Goal: Task Accomplishment & Management: Manage account settings

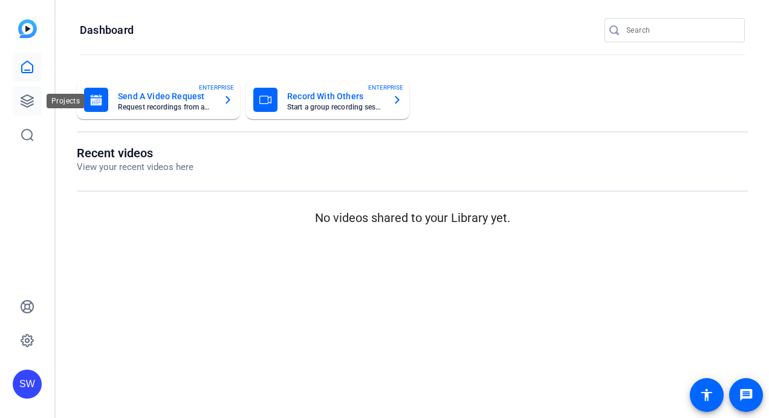
click at [24, 105] on icon at bounding box center [27, 101] width 12 height 12
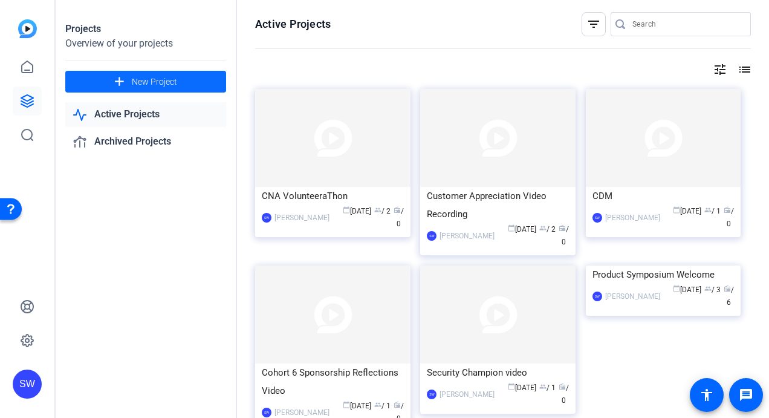
click at [121, 82] on mat-icon "add" at bounding box center [119, 81] width 15 height 15
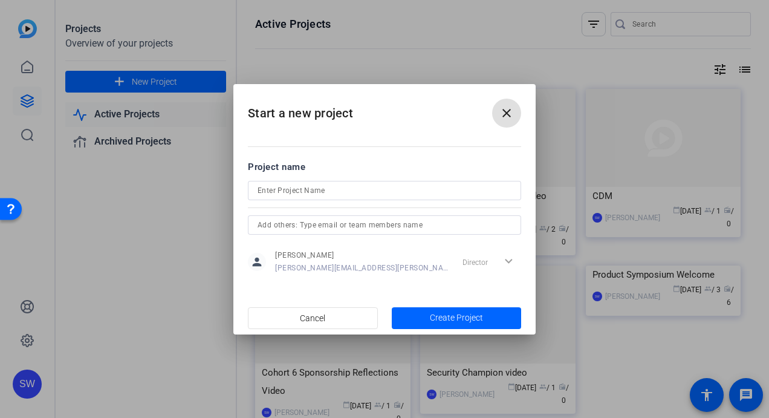
click at [345, 140] on mat-dialog-content "Project name person [PERSON_NAME] [PERSON_NAME][EMAIL_ADDRESS][PERSON_NAME][DOM…" at bounding box center [384, 217] width 302 height 168
click at [272, 135] on mat-dialog-content "Project name person [PERSON_NAME] [PERSON_NAME][EMAIL_ADDRESS][PERSON_NAME][DOM…" at bounding box center [384, 217] width 302 height 168
click at [280, 188] on input at bounding box center [385, 190] width 254 height 15
paste input "GL ISO Form Overview"
type input "GL ISO Form Overview"
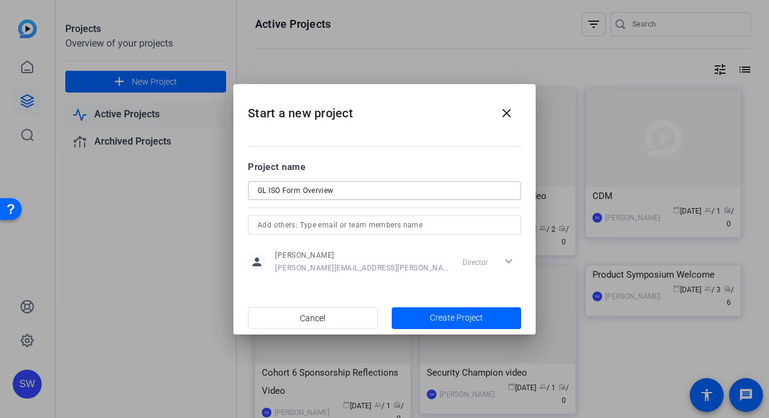
click at [333, 224] on input "text" at bounding box center [385, 225] width 254 height 15
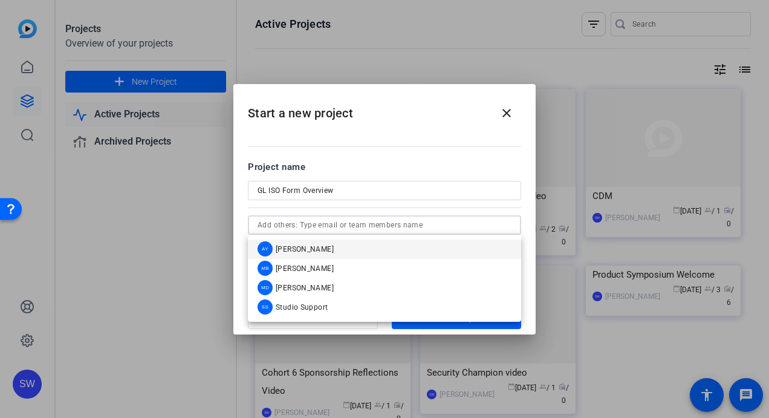
click at [316, 250] on span "[PERSON_NAME]" at bounding box center [305, 249] width 58 height 10
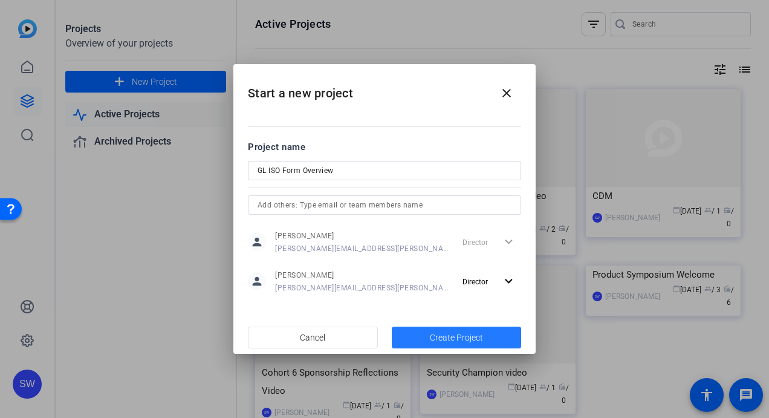
click at [416, 334] on span "button" at bounding box center [457, 337] width 130 height 29
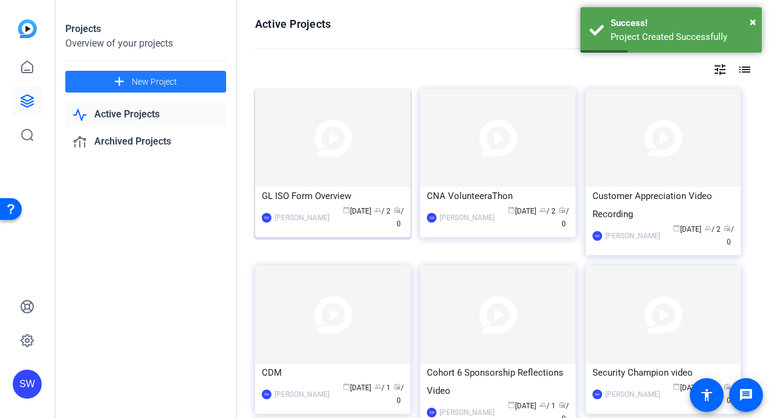
click at [350, 231] on mat-card-content "GL ISO Form Overview SW [PERSON_NAME] calendar_today [DATE] group / 2 radio / 0" at bounding box center [332, 213] width 161 height 53
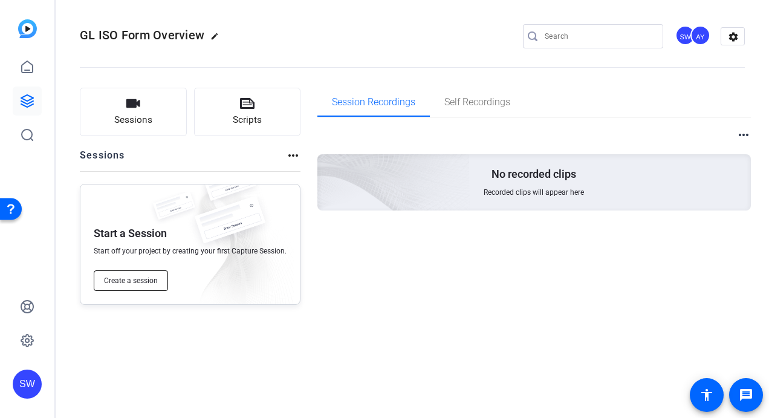
click at [149, 284] on span "Create a session" at bounding box center [131, 281] width 54 height 10
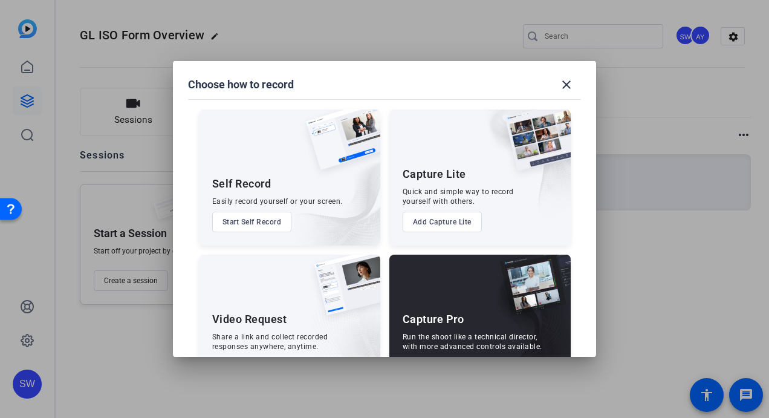
scroll to position [45, 0]
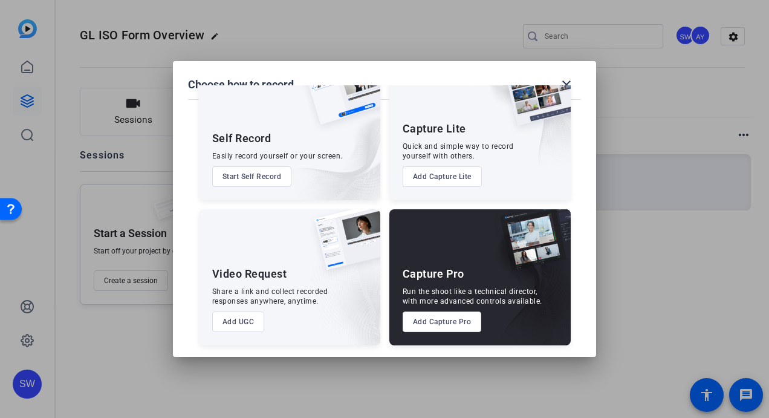
click at [446, 321] on button "Add Capture Pro" at bounding box center [442, 321] width 79 height 21
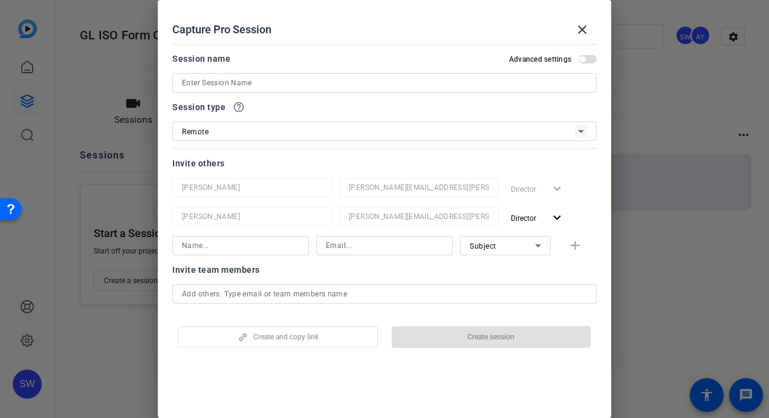
click at [271, 83] on input at bounding box center [384, 83] width 405 height 15
paste input "GL ISO Form Overview"
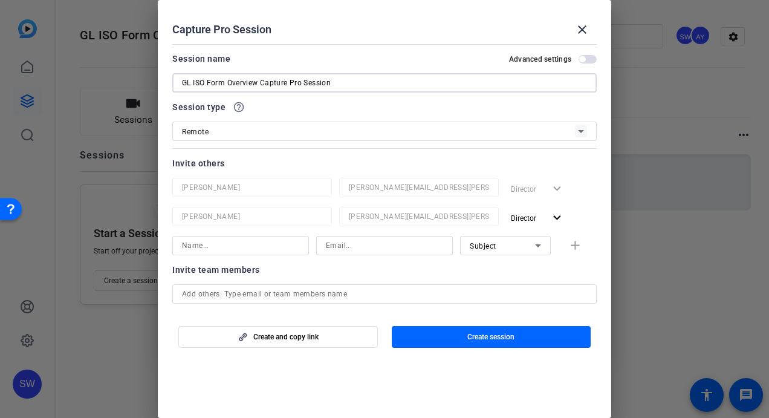
click at [261, 82] on input "GL ISO Form Overview Capture Pro Session" at bounding box center [384, 83] width 405 height 15
type input "GL ISO Form Overview (Capture Pro Session)"
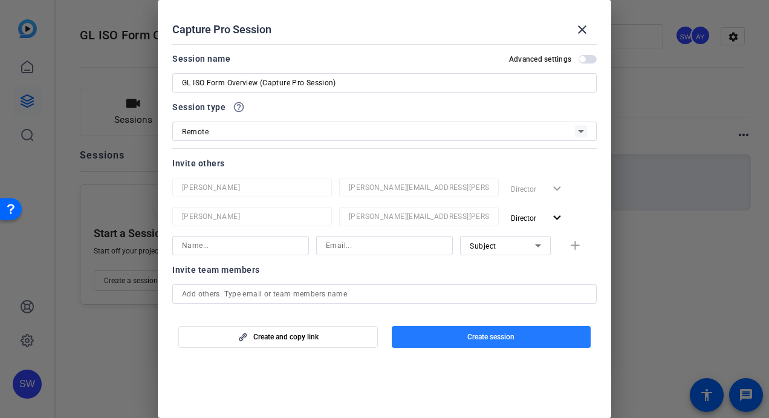
click at [444, 340] on span "button" at bounding box center [492, 336] width 200 height 29
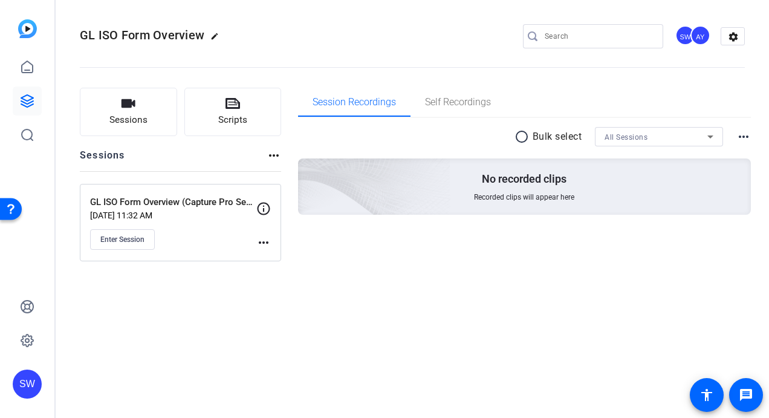
click at [261, 243] on mat-icon "more_horiz" at bounding box center [263, 242] width 15 height 15
click at [273, 259] on span "Edit Session" at bounding box center [293, 259] width 55 height 15
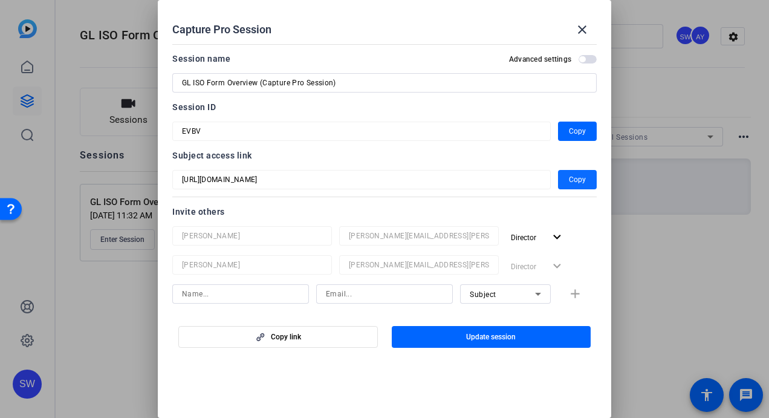
click at [575, 181] on span "Copy" at bounding box center [577, 179] width 17 height 15
click at [580, 60] on span "button" at bounding box center [588, 59] width 18 height 8
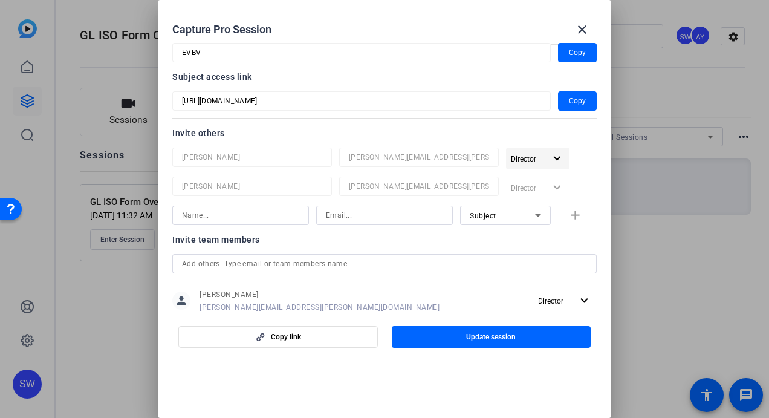
scroll to position [0, 0]
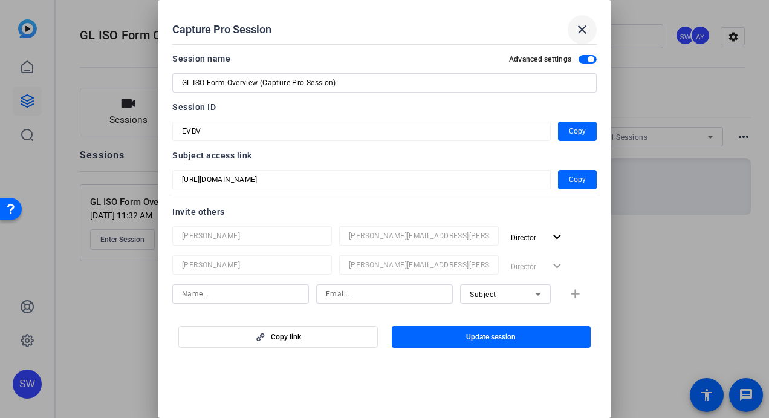
click at [585, 27] on mat-icon "close" at bounding box center [582, 29] width 15 height 15
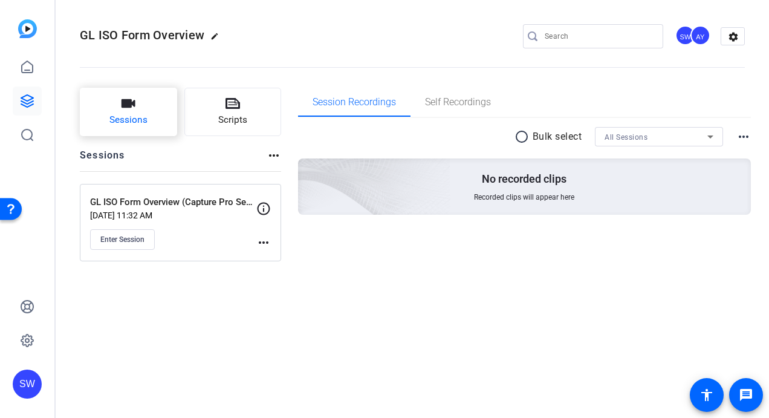
click at [119, 127] on button "Sessions" at bounding box center [128, 112] width 97 height 48
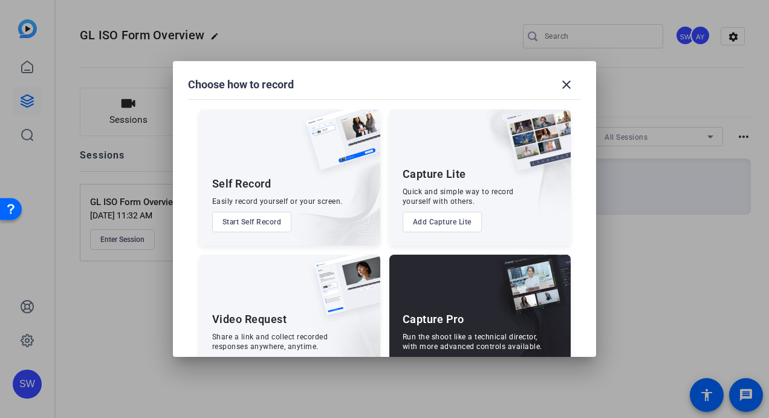
click at [258, 330] on div "Video Request Share a link and collect recorded responses anywhere, anytime. Ad…" at bounding box center [289, 323] width 181 height 136
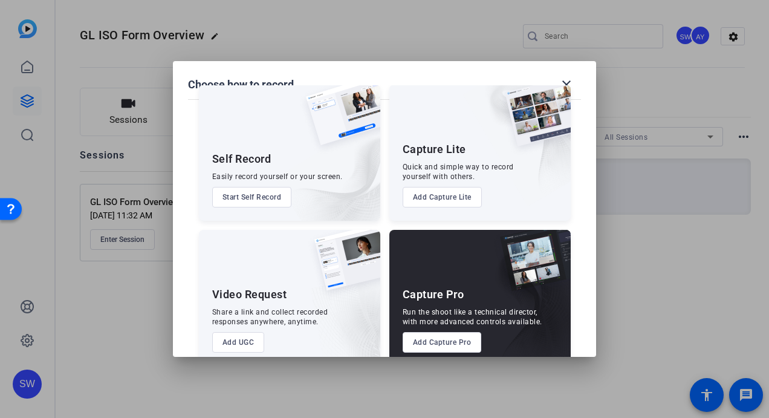
scroll to position [45, 0]
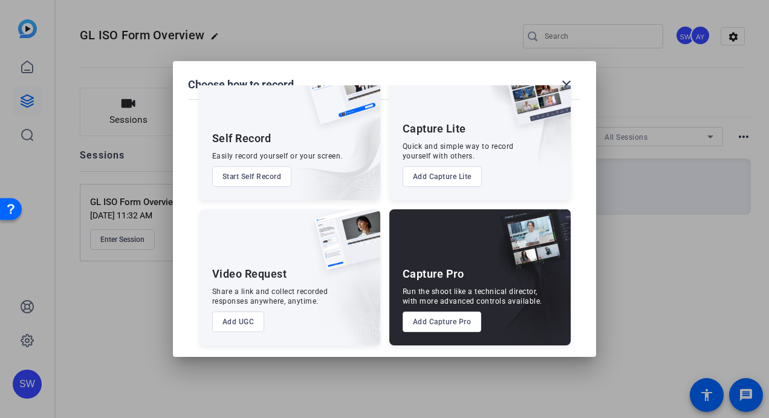
click at [234, 323] on button "Add UGC" at bounding box center [238, 321] width 53 height 21
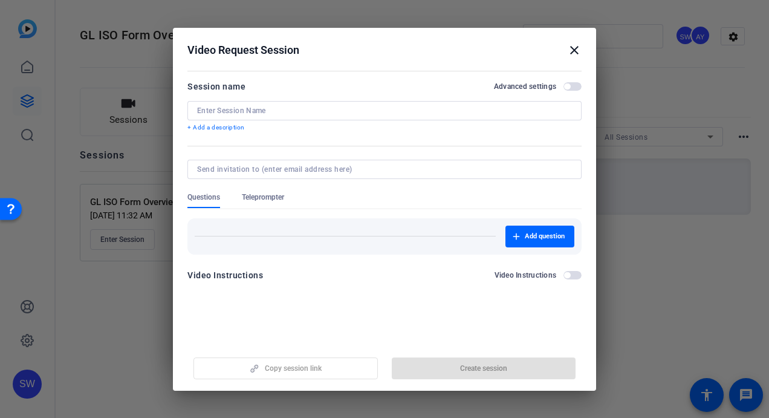
click at [272, 106] on div at bounding box center [384, 110] width 375 height 19
paste input "[URL][DOMAIN_NAME]"
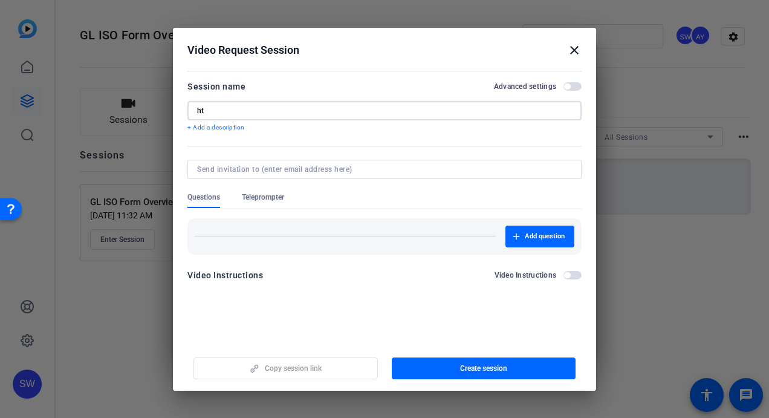
type input "h"
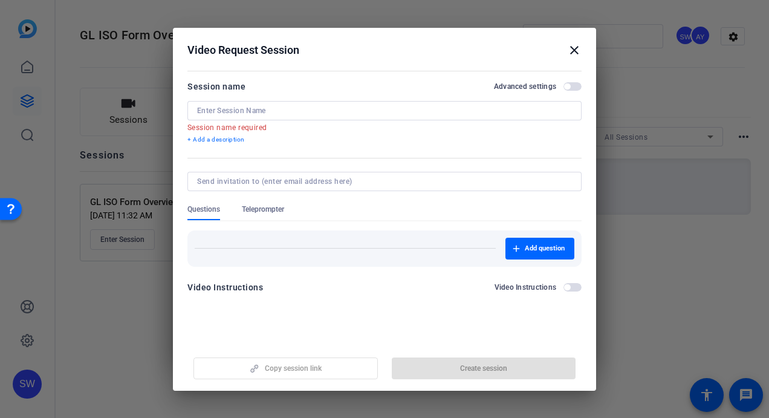
drag, startPoint x: 385, startPoint y: 37, endPoint x: 464, endPoint y: 75, distance: 88.2
click at [464, 75] on div "Video Request Session close Session name Advanced settings Session name require…" at bounding box center [384, 171] width 423 height 287
drag, startPoint x: 464, startPoint y: 75, endPoint x: 573, endPoint y: 50, distance: 111.8
click at [575, 49] on mat-icon "close" at bounding box center [574, 50] width 15 height 15
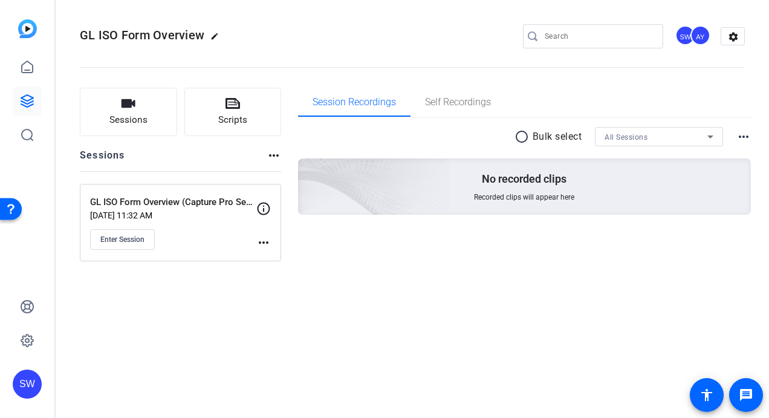
click at [210, 37] on mat-icon "edit" at bounding box center [217, 39] width 15 height 15
drag, startPoint x: 168, startPoint y: 36, endPoint x: 36, endPoint y: 31, distance: 131.9
click at [36, 31] on mat-sidenav-container "SW GL ISO Form Overview check_circle clear SW AY settings Sessions Scripts Sess…" at bounding box center [384, 209] width 769 height 418
click at [188, 39] on span "check_circle" at bounding box center [188, 36] width 15 height 15
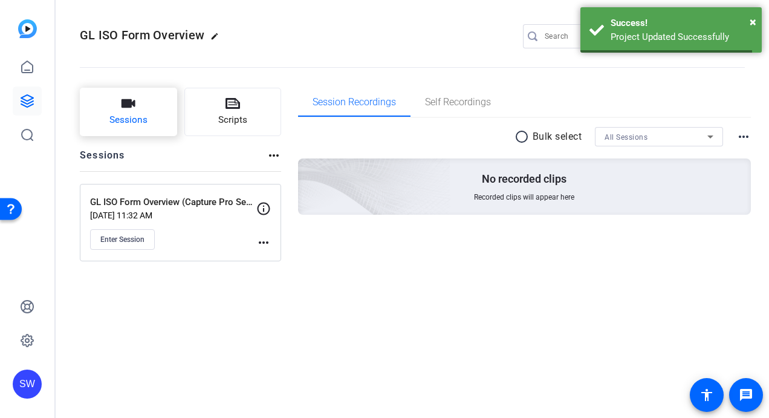
click at [120, 112] on button "Sessions" at bounding box center [128, 112] width 97 height 48
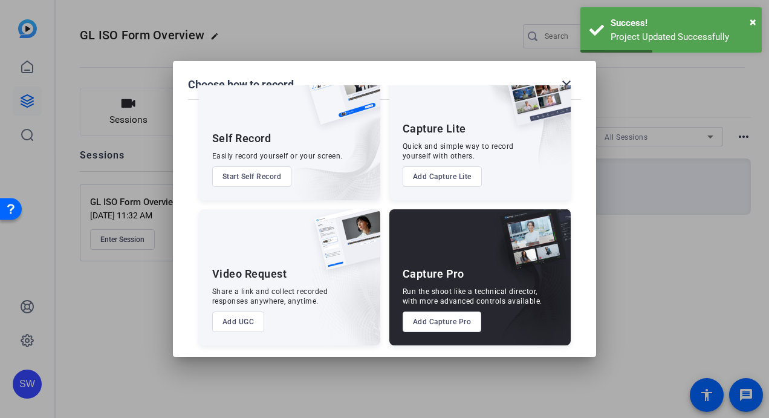
click at [243, 319] on button "Add UGC" at bounding box center [238, 321] width 53 height 21
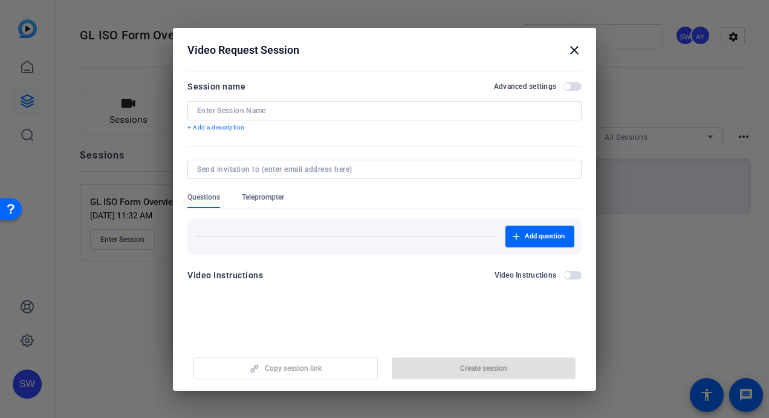
click at [250, 111] on input at bounding box center [384, 111] width 375 height 10
paste input "GL ISO Form Overview"
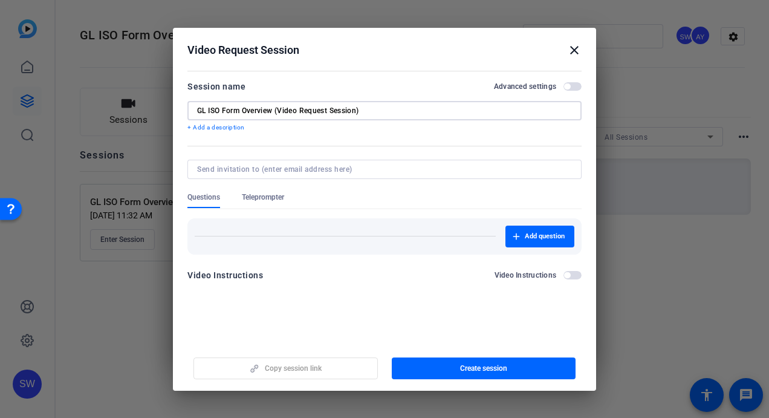
type input "GL ISO Form Overview (Video Request Session)"
click at [573, 86] on span "button" at bounding box center [573, 86] width 18 height 8
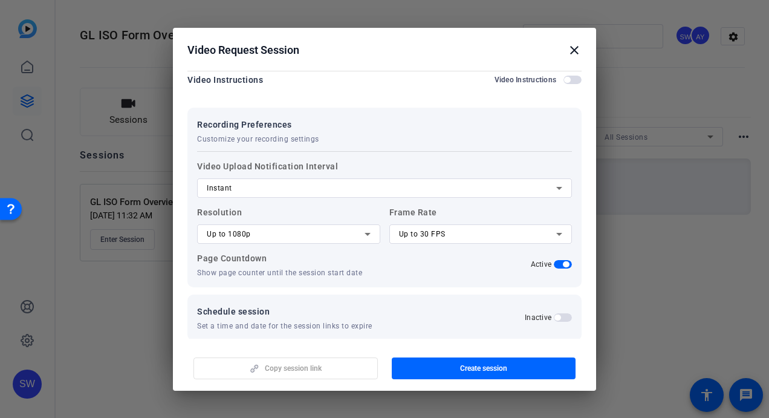
scroll to position [196, 0]
click at [360, 235] on icon at bounding box center [367, 233] width 15 height 15
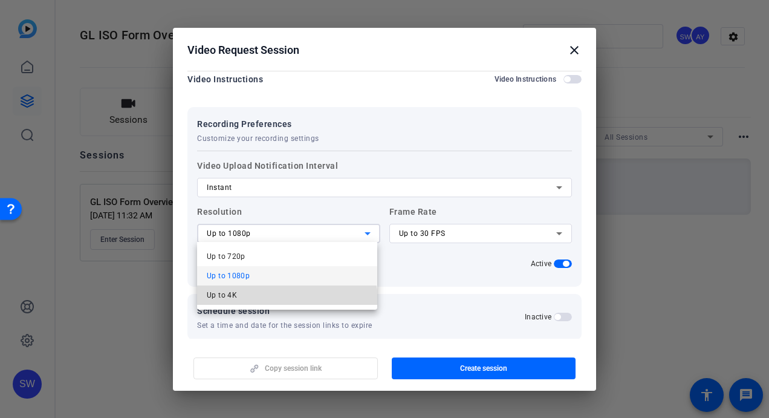
click at [266, 301] on mat-option "Up to 4K" at bounding box center [287, 294] width 180 height 19
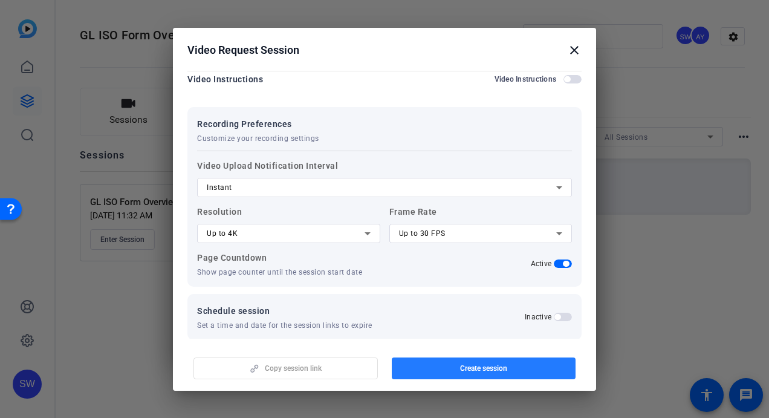
click at [455, 369] on span "button" at bounding box center [484, 368] width 184 height 29
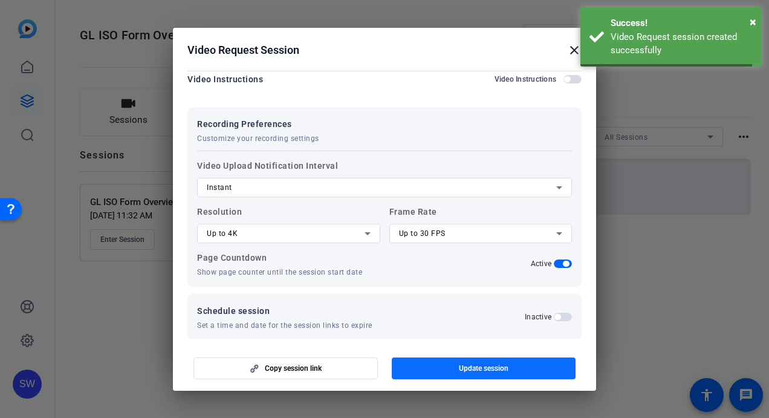
scroll to position [0, 0]
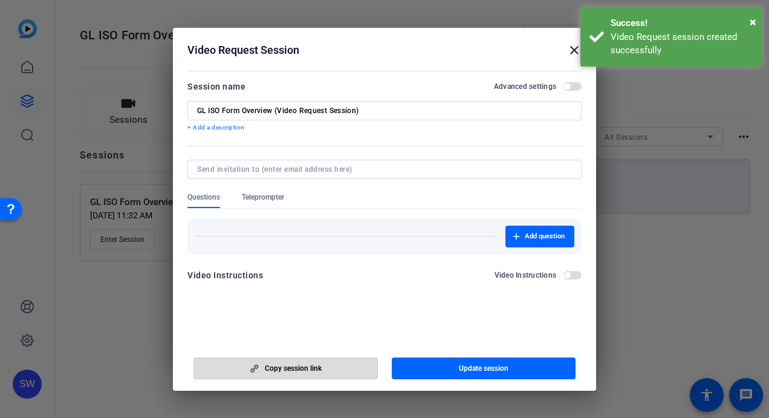
click at [299, 368] on span "Copy session link" at bounding box center [293, 368] width 57 height 10
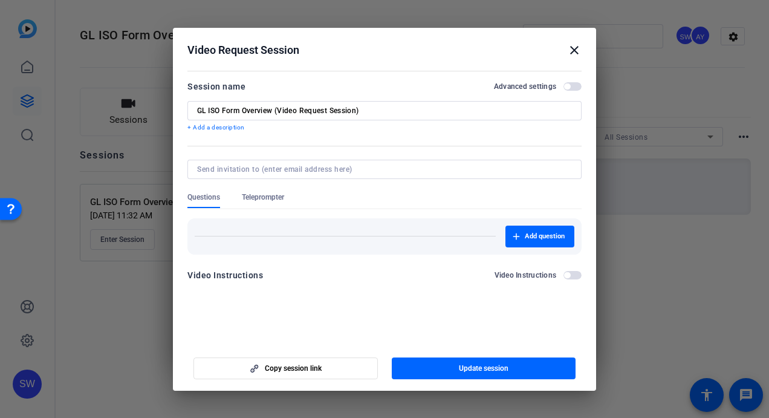
click at [574, 48] on mat-icon "close" at bounding box center [574, 50] width 15 height 15
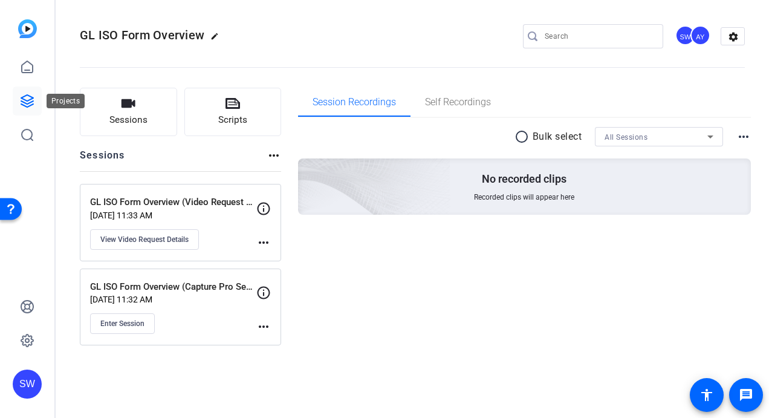
click at [28, 98] on icon at bounding box center [27, 101] width 15 height 15
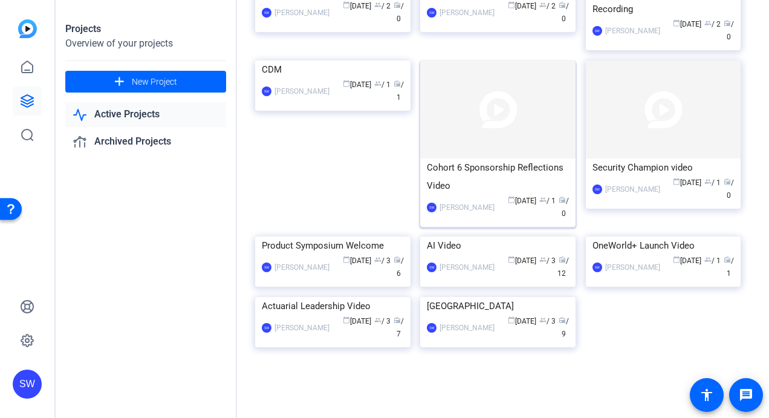
scroll to position [363, 0]
click at [526, 340] on div "calendar_today [DATE] group / 3 radio / 9" at bounding box center [535, 327] width 68 height 25
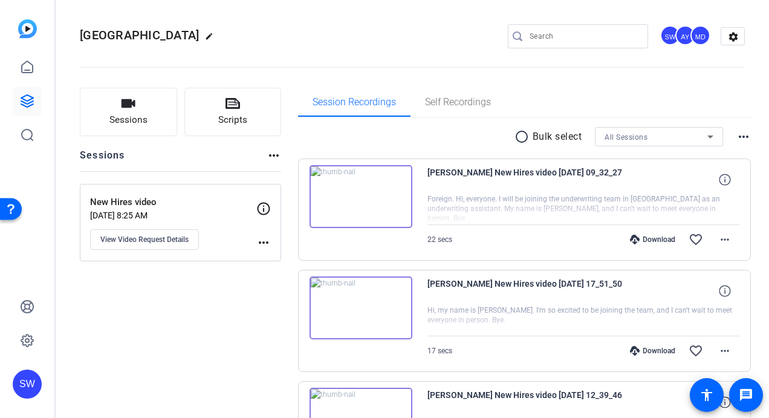
click at [263, 241] on mat-icon "more_horiz" at bounding box center [263, 242] width 15 height 15
click at [276, 261] on span "Archive Session" at bounding box center [293, 259] width 55 height 15
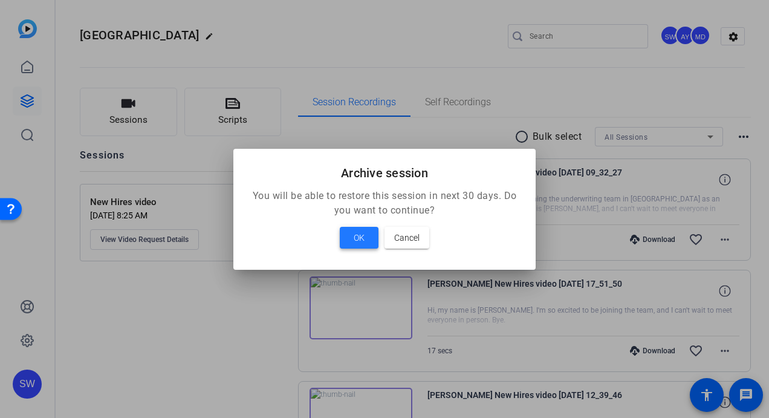
click at [359, 239] on span "OK" at bounding box center [359, 237] width 11 height 15
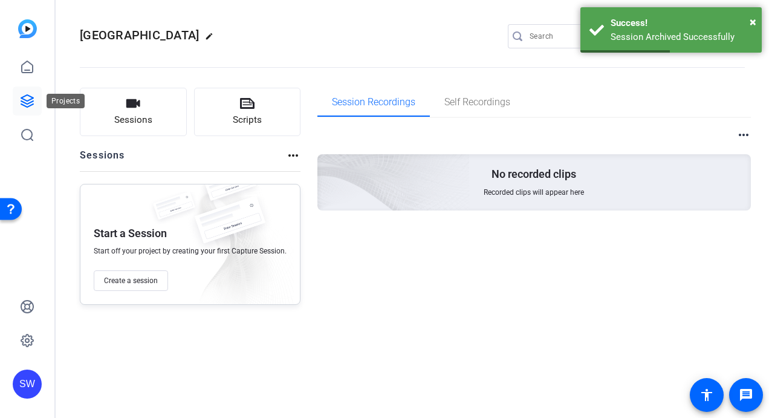
click at [28, 100] on icon at bounding box center [27, 101] width 12 height 12
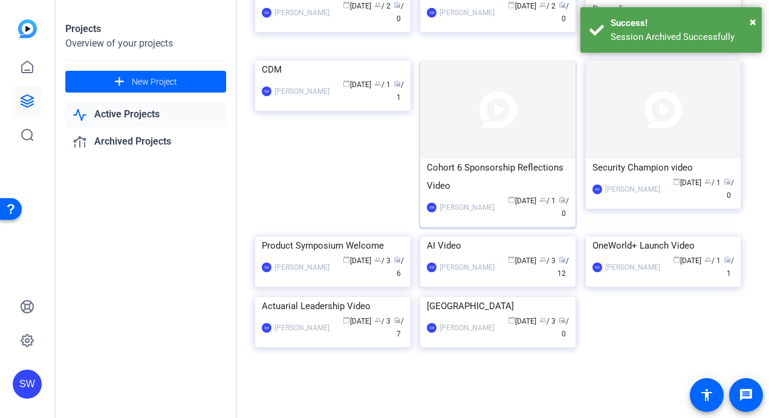
scroll to position [242, 0]
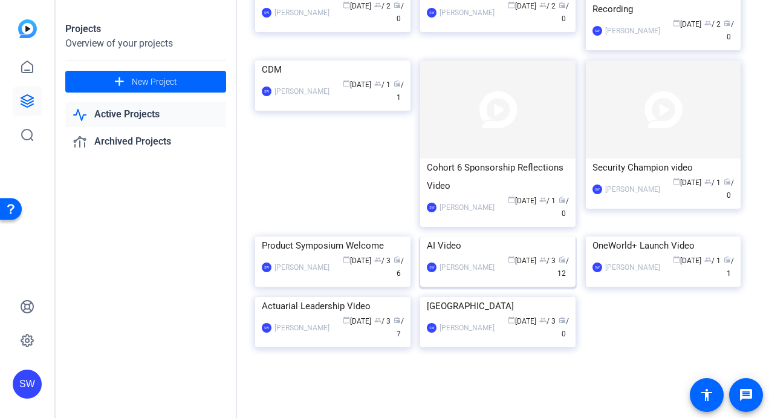
click at [493, 290] on mat-card-content "AI Video SW [PERSON_NAME] calendar_today [DATE] group / 3 radio / 12" at bounding box center [497, 262] width 161 height 53
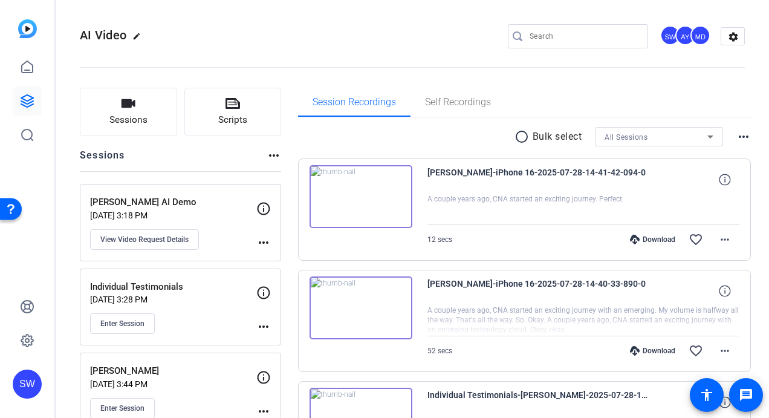
click at [271, 155] on mat-icon "more_horiz" at bounding box center [274, 155] width 15 height 15
click at [190, 140] on div at bounding box center [384, 209] width 769 height 418
click at [738, 135] on mat-icon "more_horiz" at bounding box center [744, 136] width 15 height 15
click at [445, 133] on div at bounding box center [384, 209] width 769 height 418
click at [726, 40] on mat-icon "settings" at bounding box center [733, 37] width 24 height 18
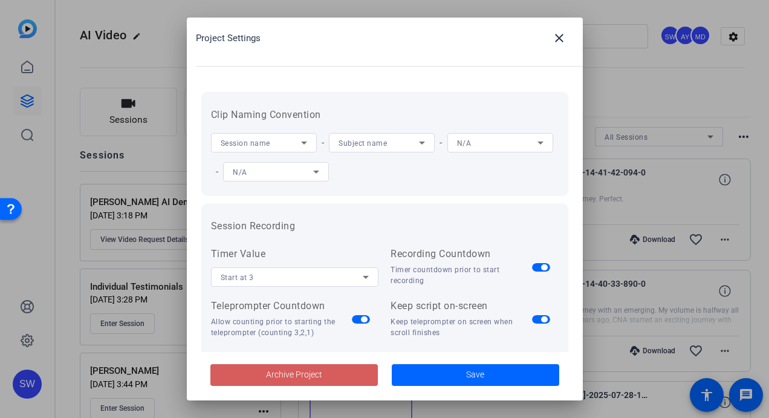
click at [278, 380] on span "Archive Project" at bounding box center [294, 374] width 56 height 13
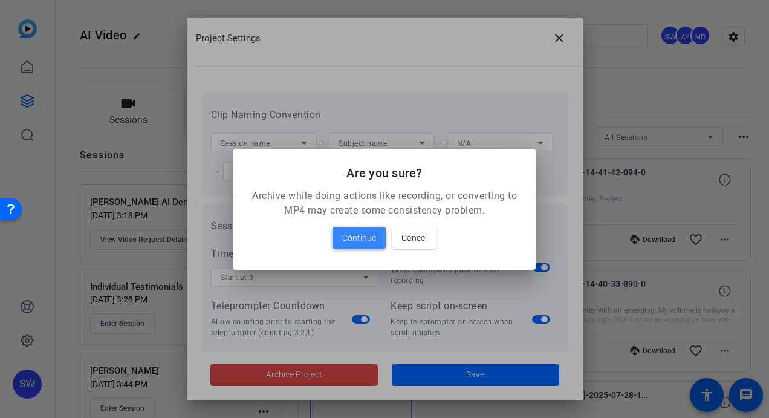
click at [351, 238] on span "Continue" at bounding box center [359, 237] width 34 height 15
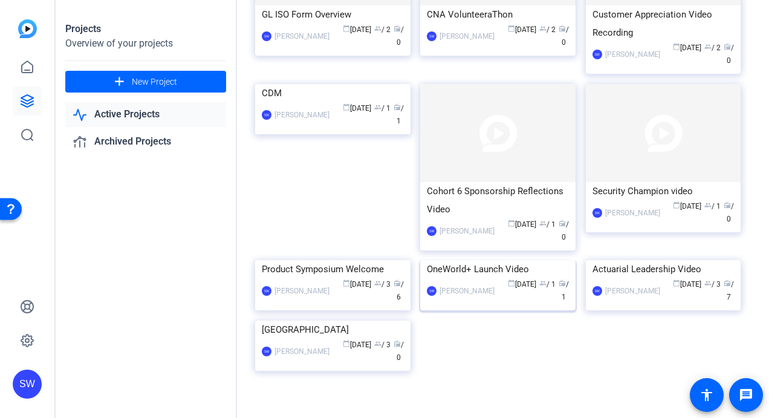
scroll to position [242, 0]
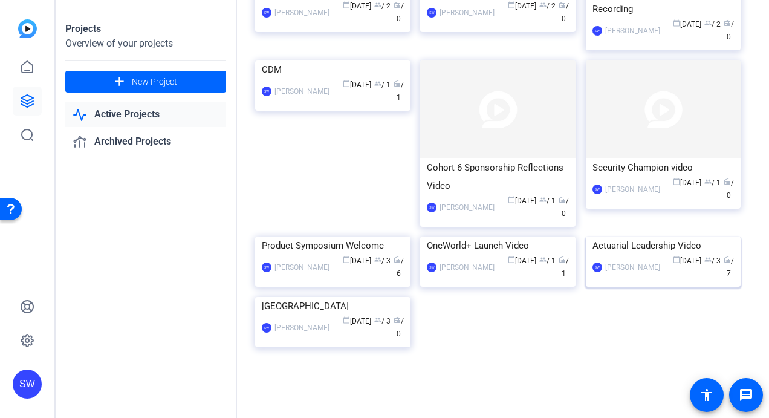
click at [639, 290] on mat-card-content "Actuarial Leadership Video SW [PERSON_NAME] calendar_today [DATE] group / 3 rad…" at bounding box center [663, 262] width 161 height 53
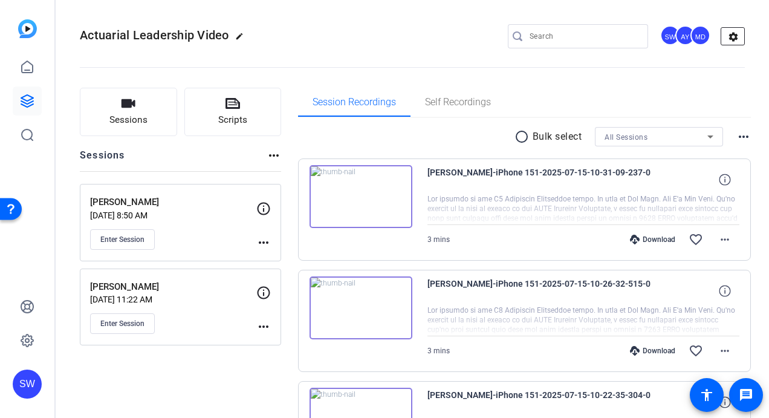
click at [728, 35] on mat-icon "settings" at bounding box center [733, 37] width 24 height 18
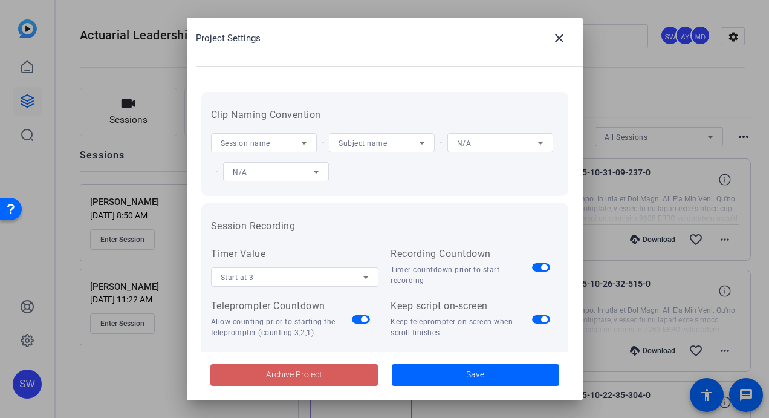
click at [289, 375] on span "Archive Project" at bounding box center [294, 374] width 56 height 13
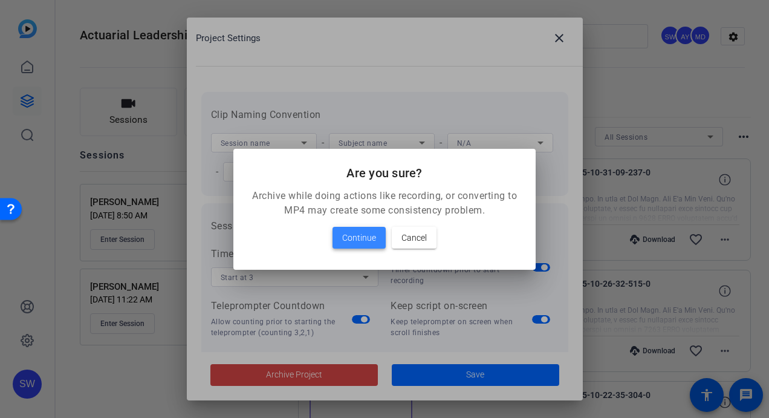
click at [350, 240] on span "Continue" at bounding box center [359, 237] width 34 height 15
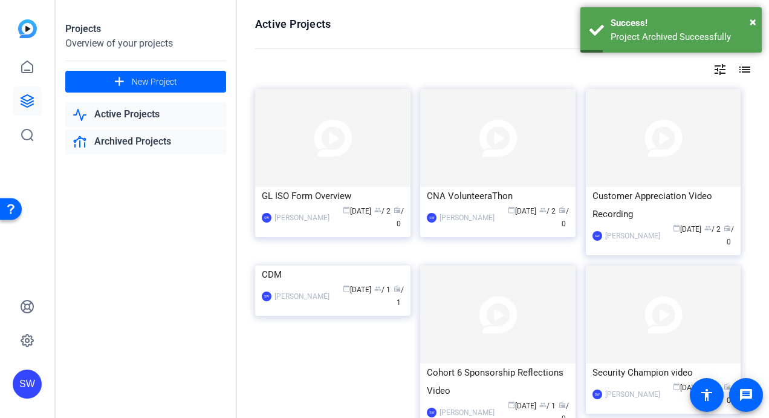
click at [131, 142] on link "Archived Projects" at bounding box center [145, 141] width 161 height 25
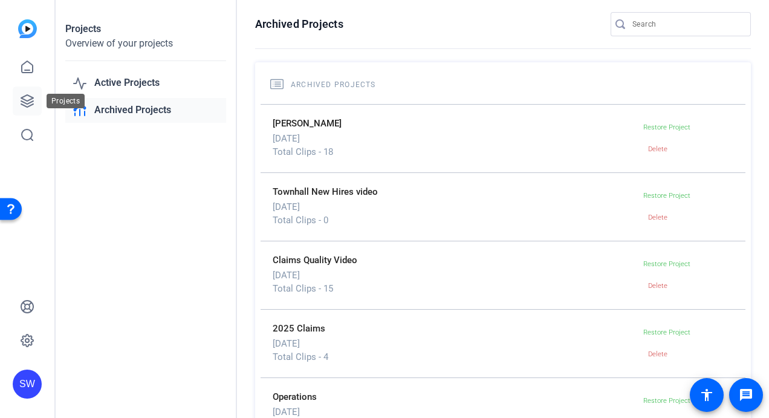
click at [28, 99] on icon at bounding box center [27, 101] width 15 height 15
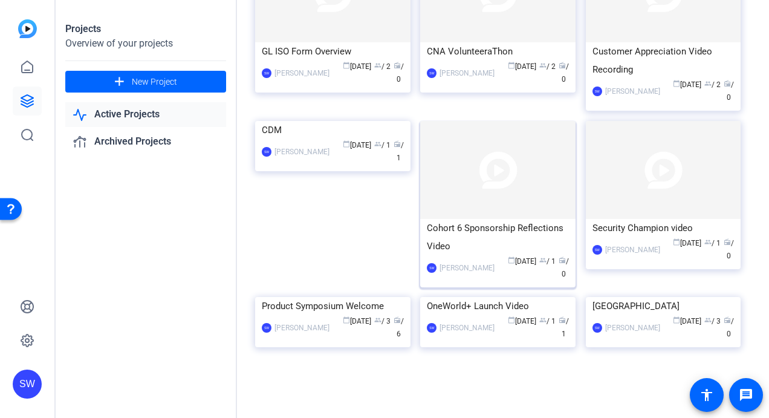
scroll to position [227, 0]
click at [637, 341] on mat-card-content "Canada SW [PERSON_NAME] calendar_today [DATE] group / 3 radio / 0" at bounding box center [663, 323] width 161 height 53
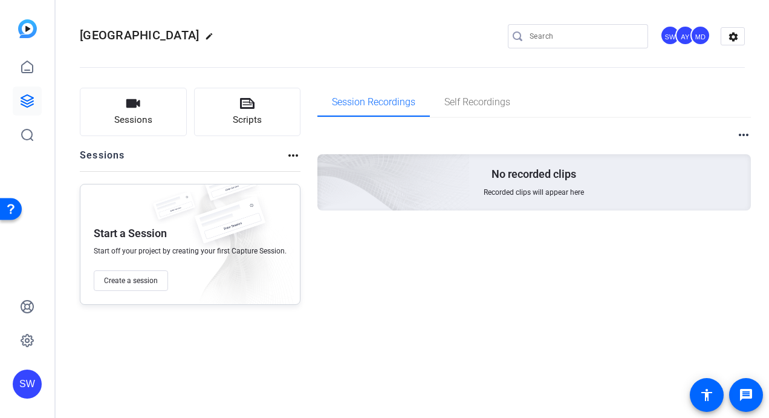
click at [287, 155] on mat-icon "more_horiz" at bounding box center [293, 155] width 15 height 15
click at [296, 173] on span "View Archived Sessions" at bounding box center [334, 173] width 82 height 15
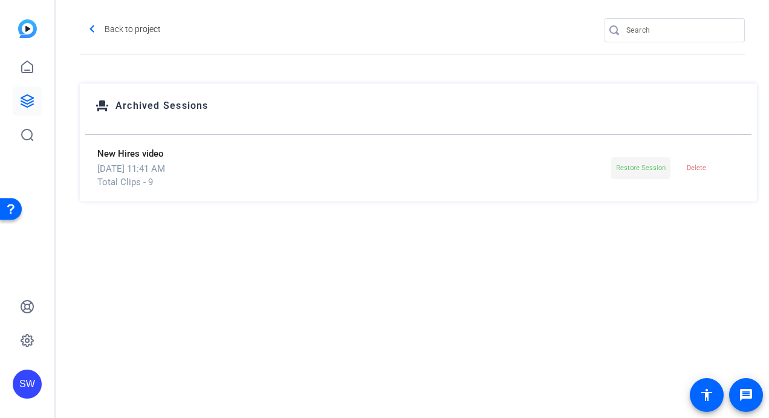
click at [635, 166] on span "Restore Session" at bounding box center [641, 168] width 50 height 8
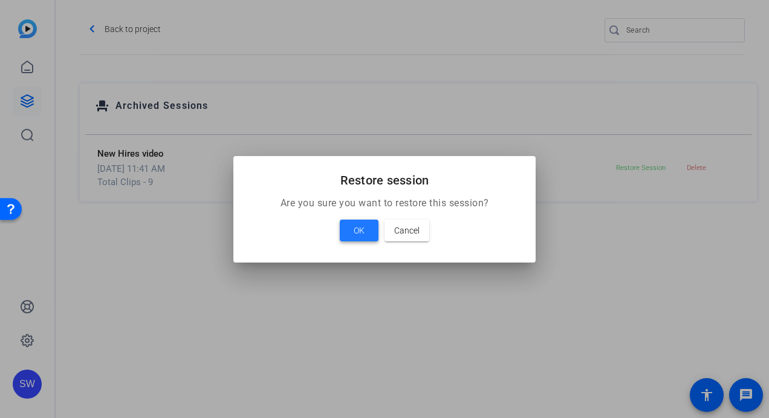
click at [364, 229] on span "OK" at bounding box center [359, 230] width 11 height 15
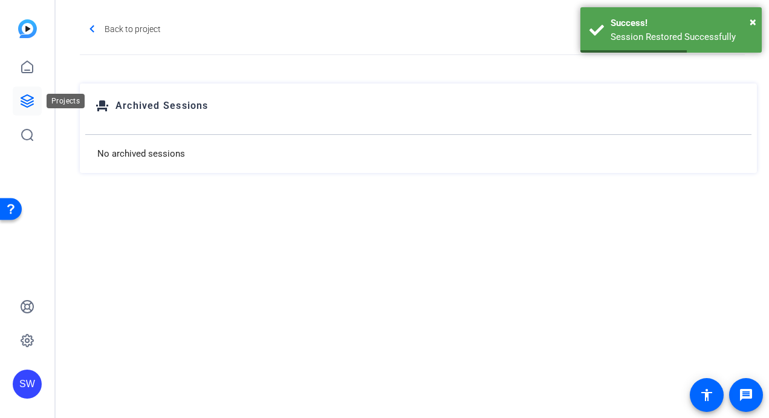
click at [24, 98] on icon at bounding box center [27, 101] width 15 height 15
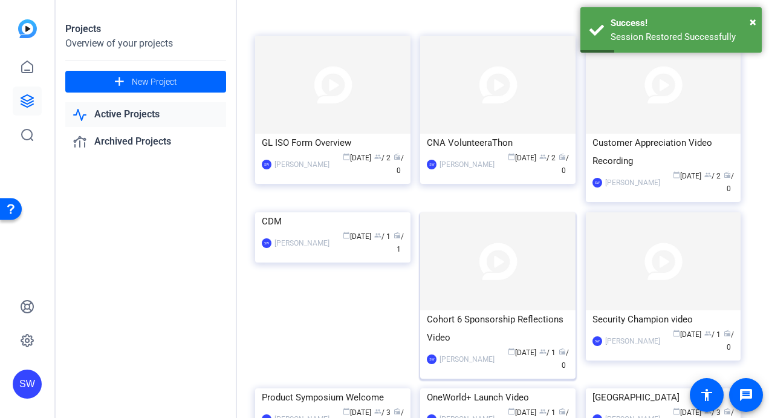
scroll to position [181, 0]
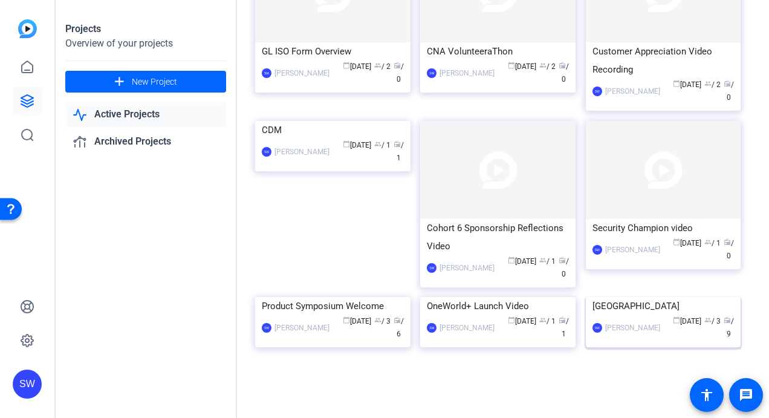
click at [622, 350] on mat-card-content "Canada SW [PERSON_NAME] calendar_today [DATE] group / 3 radio / 9" at bounding box center [663, 323] width 161 height 53
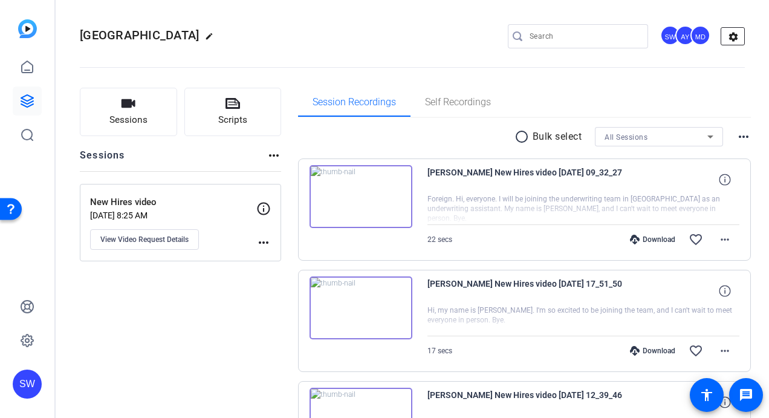
click at [732, 36] on mat-icon "settings" at bounding box center [733, 37] width 24 height 18
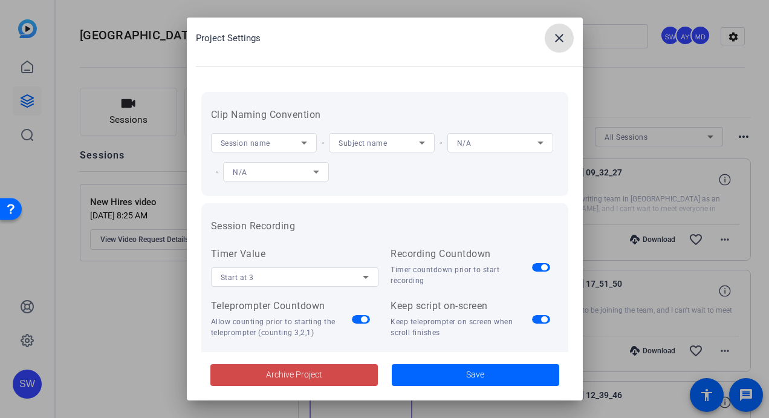
click at [296, 376] on span "Archive Project" at bounding box center [294, 374] width 56 height 13
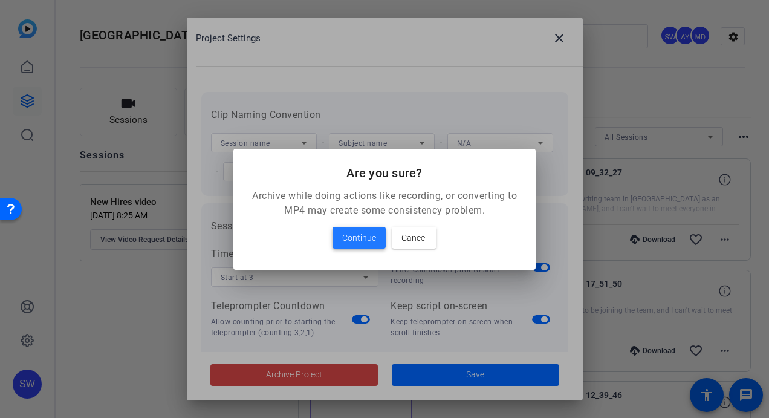
click at [357, 238] on span "Continue" at bounding box center [359, 237] width 34 height 15
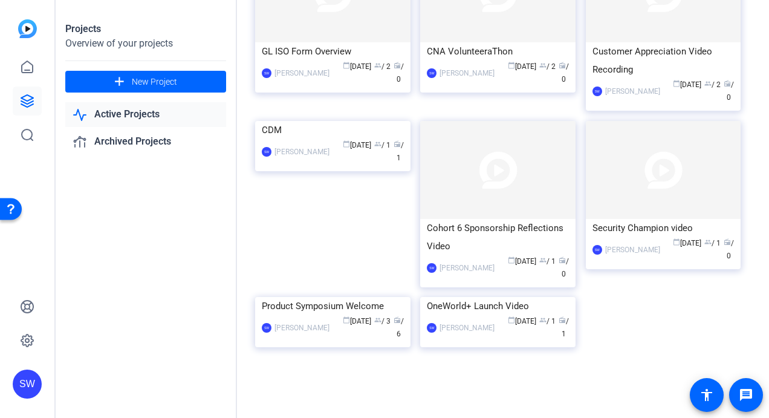
scroll to position [181, 0]
click at [350, 350] on mat-card-content "Product Symposium Welcome SW [PERSON_NAME] calendar_today [DATE] group / 3 radi…" at bounding box center [332, 323] width 161 height 53
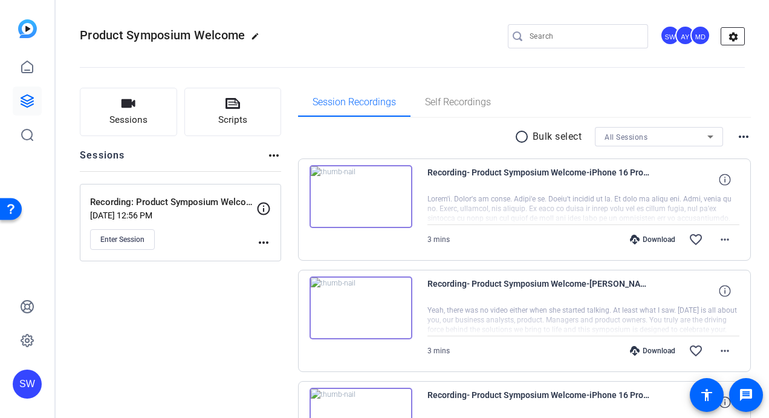
click at [733, 34] on mat-icon "settings" at bounding box center [733, 37] width 24 height 18
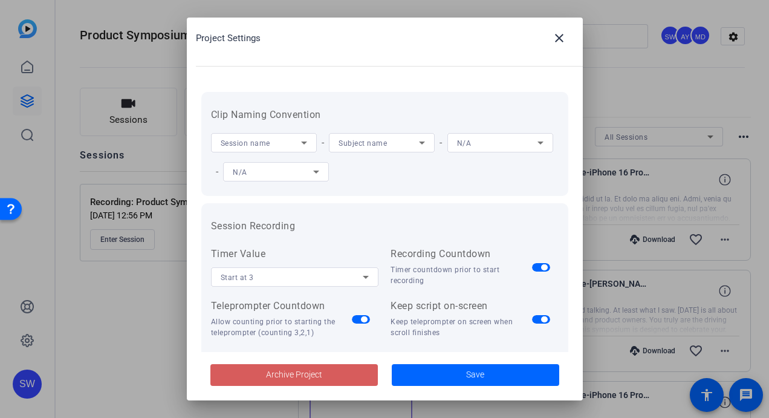
click at [281, 377] on span "Archive Project" at bounding box center [294, 374] width 56 height 13
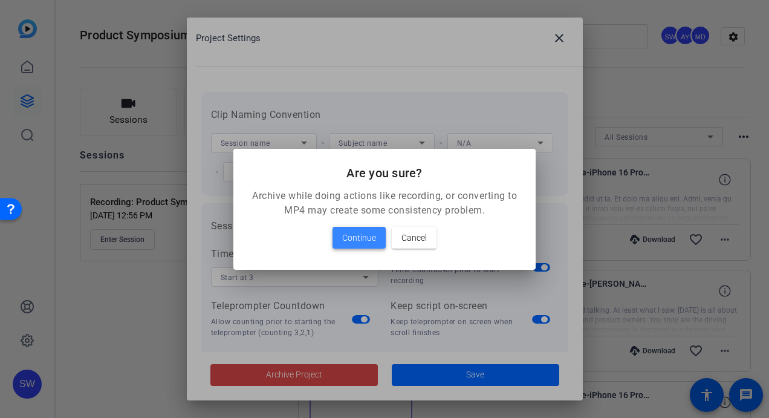
click at [354, 231] on span "Continue" at bounding box center [359, 237] width 34 height 15
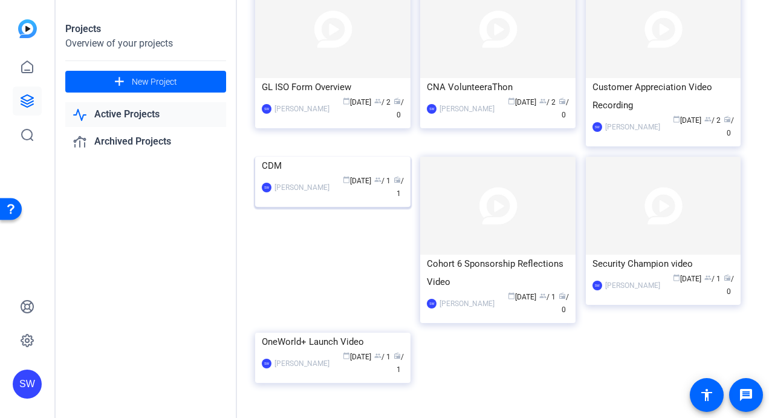
scroll to position [45, 0]
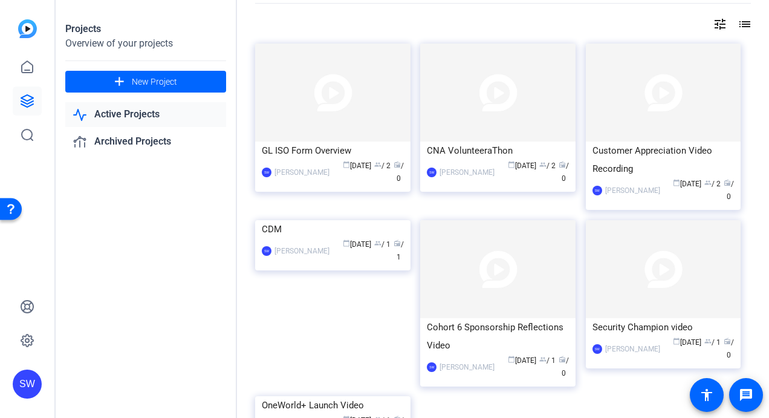
click at [135, 119] on link "Active Projects" at bounding box center [145, 114] width 161 height 25
click at [288, 273] on mat-card-content "CDM SW [PERSON_NAME] calendar_today [DATE] group / 1 radio / 1" at bounding box center [332, 246] width 161 height 53
